Goal: Transaction & Acquisition: Book appointment/travel/reservation

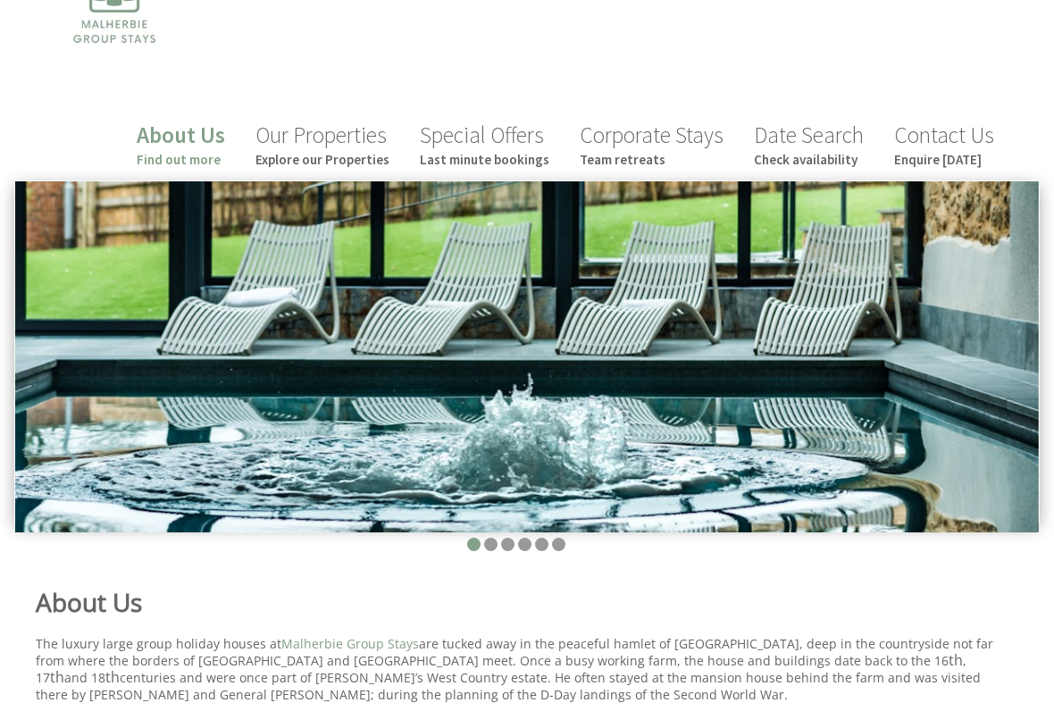
scroll to position [89, 0]
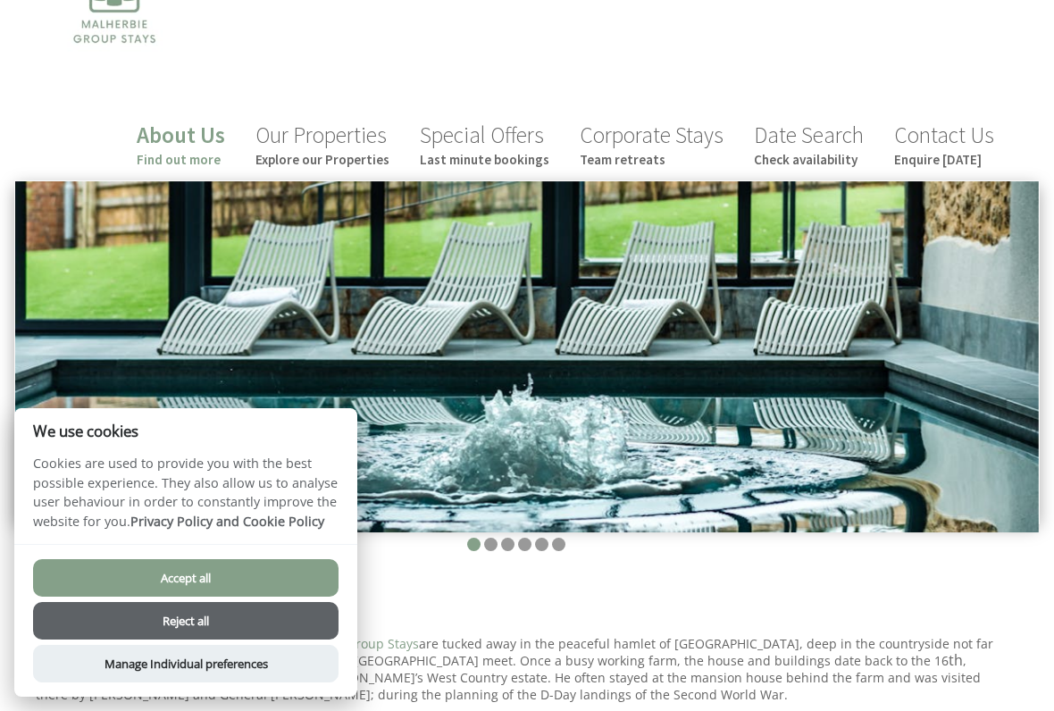
click at [825, 140] on link "Date Search Check availability" at bounding box center [809, 144] width 110 height 47
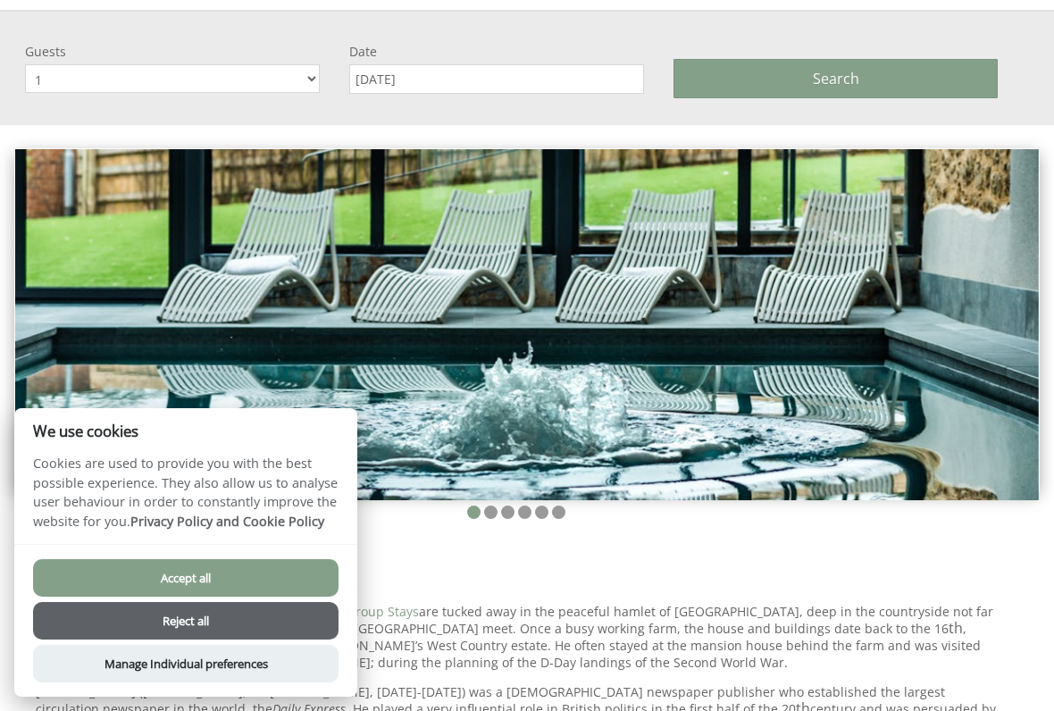
scroll to position [270, 0]
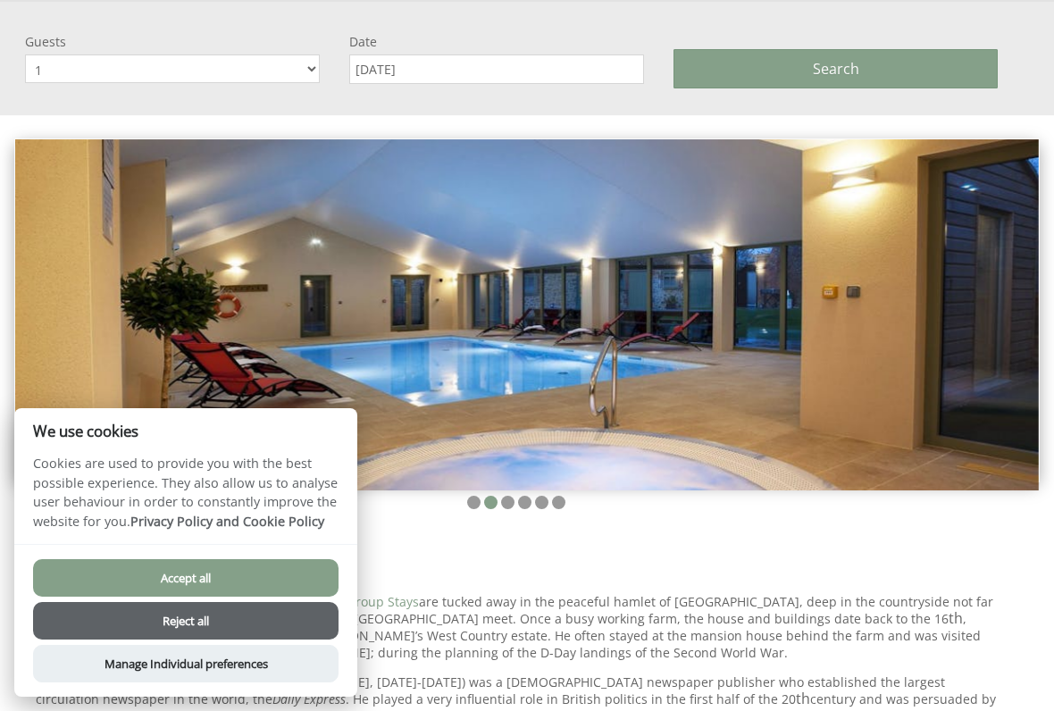
click at [282, 592] on button "Reject all" at bounding box center [185, 621] width 305 height 38
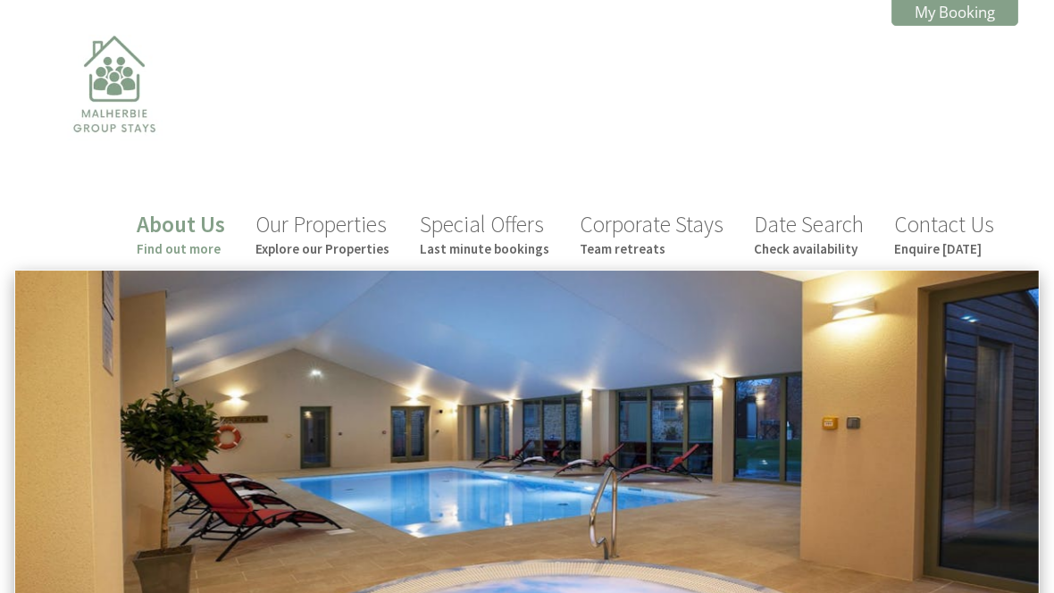
click at [811, 231] on link "Date Search Check availability" at bounding box center [809, 233] width 110 height 47
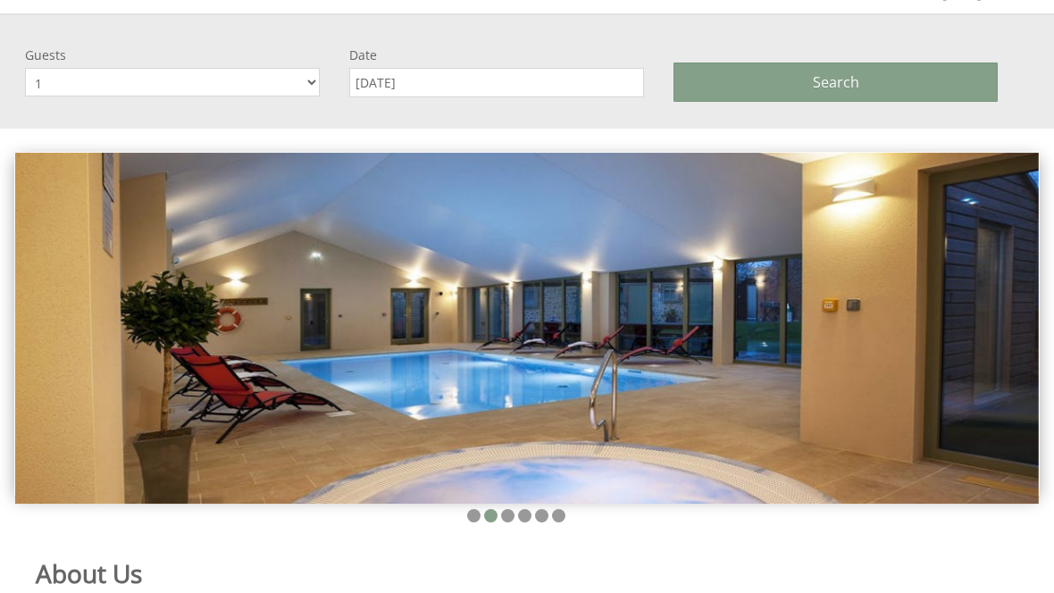
scroll to position [270, 0]
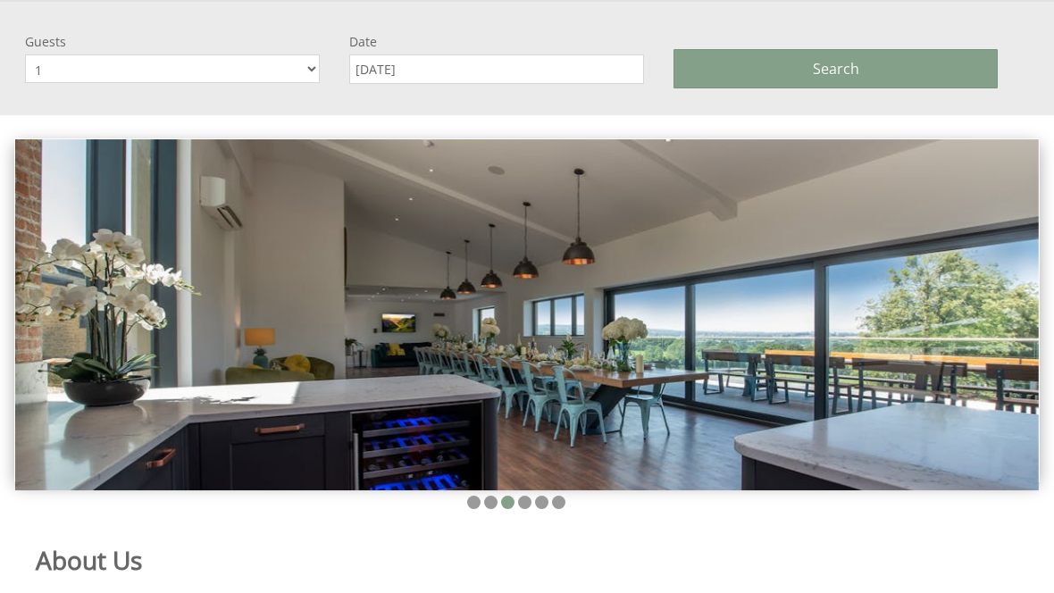
click at [139, 71] on select "1 2 3 4 5 6 7 8 9 10 11 12 13 14 15 16 17 18 19 20 21 22 23 24 25 26 27 28 29 30" at bounding box center [172, 68] width 295 height 29
select select "16"
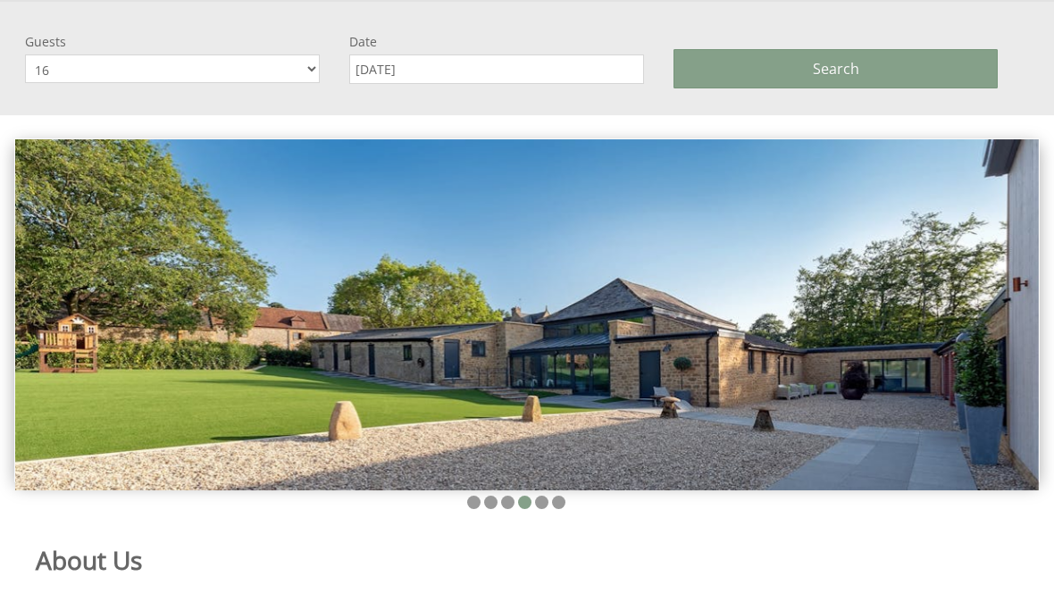
click at [472, 65] on input "[DATE]" at bounding box center [496, 68] width 295 height 29
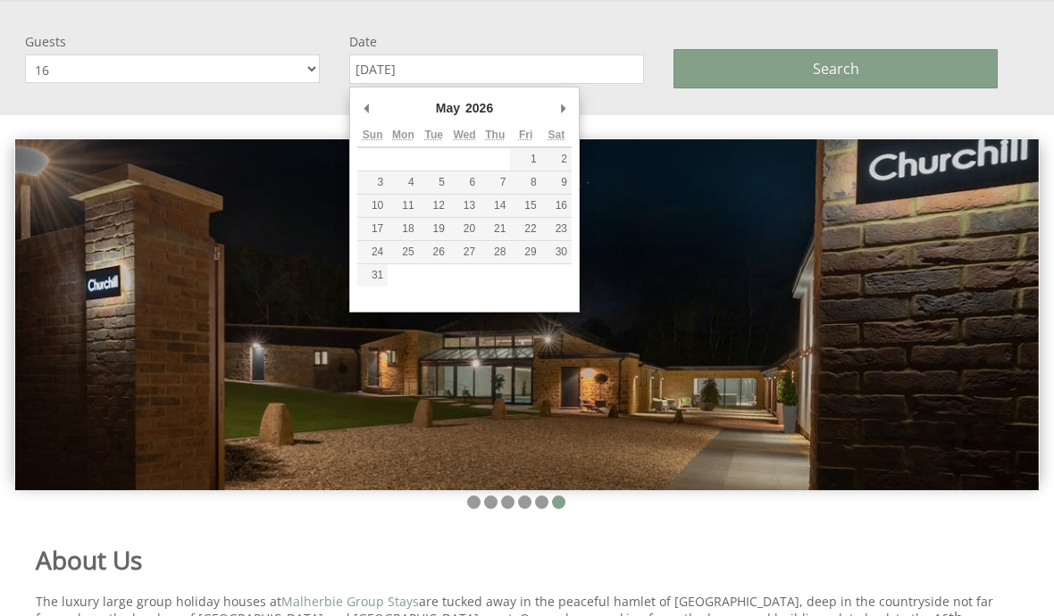
type input "15/05/2026"
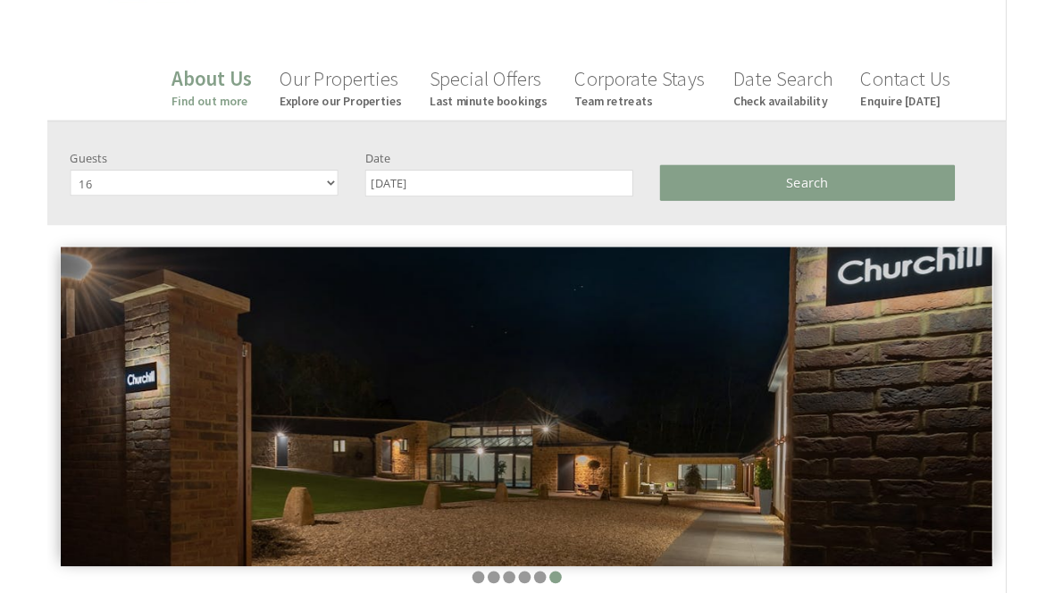
scroll to position [163, 0]
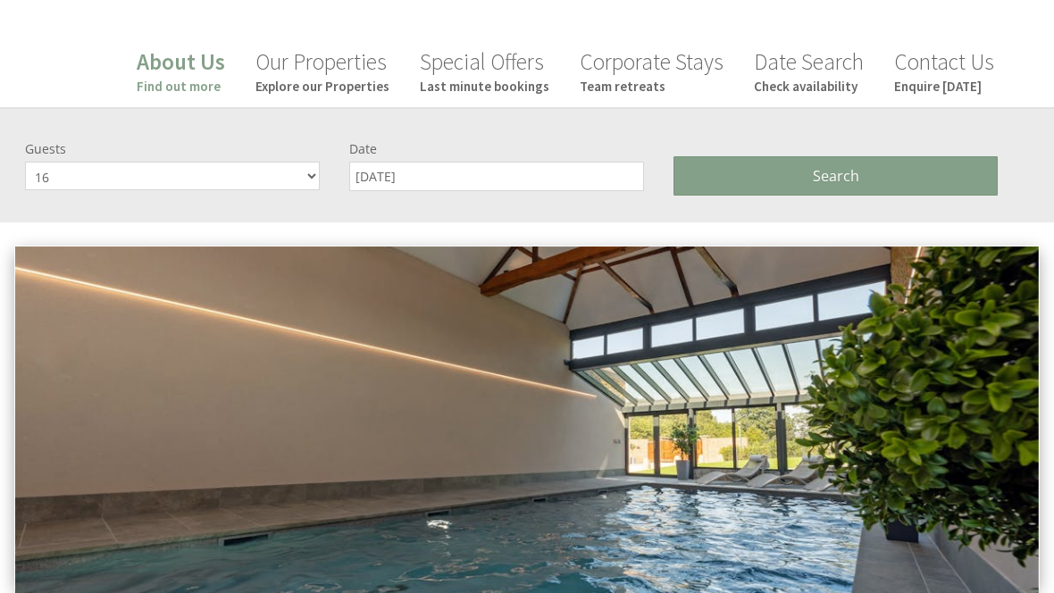
click at [821, 173] on span "Search" at bounding box center [836, 176] width 46 height 20
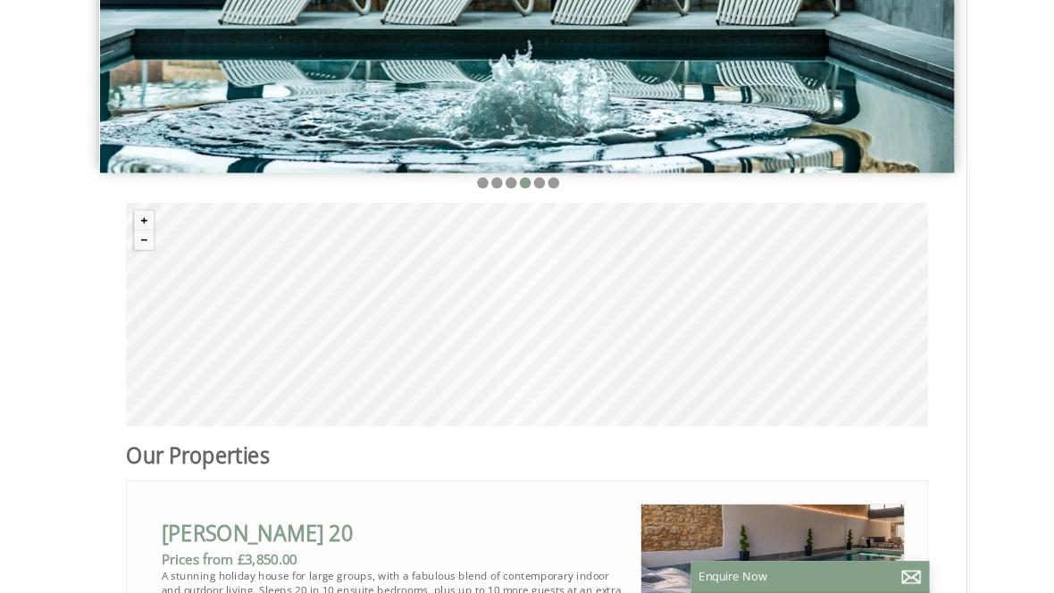
scroll to position [464, 0]
